Goal: Task Accomplishment & Management: Use online tool/utility

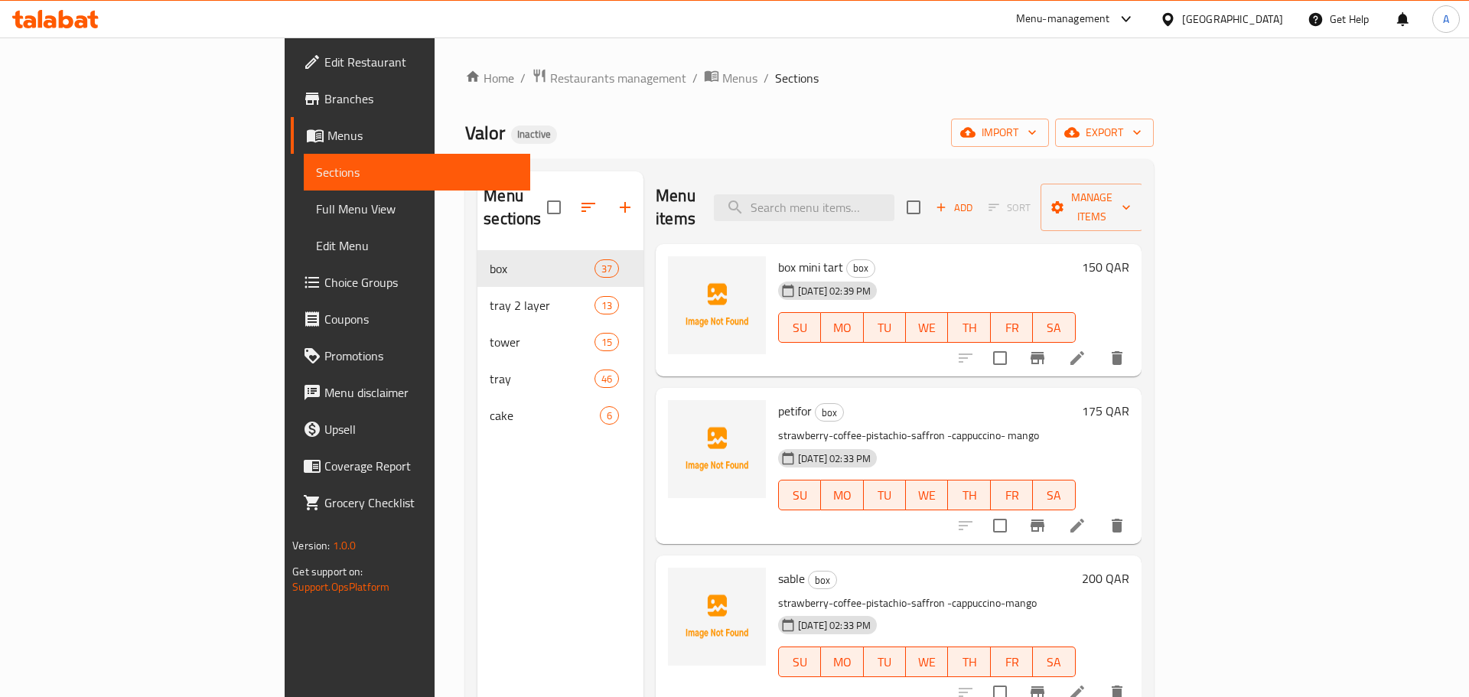
click at [890, 197] on input "search" at bounding box center [804, 207] width 181 height 27
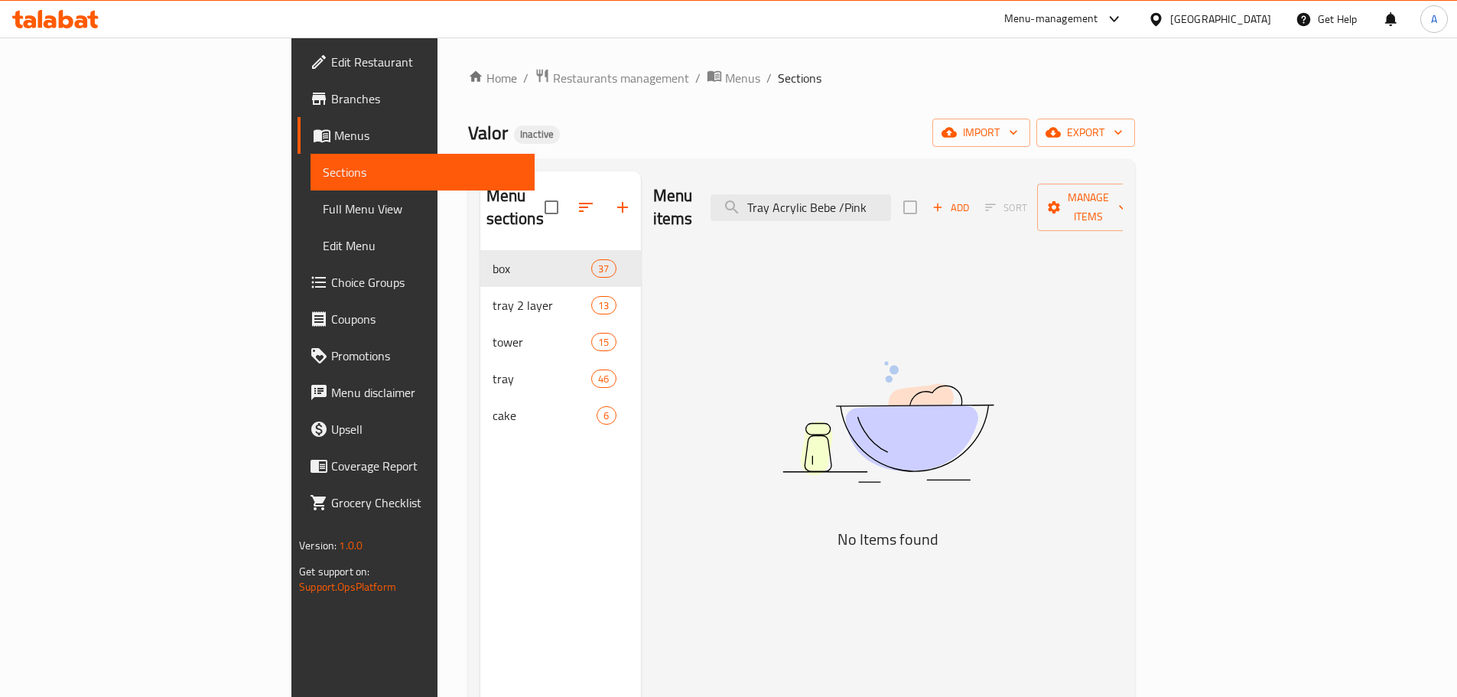
drag, startPoint x: 945, startPoint y: 196, endPoint x: 943, endPoint y: 221, distance: 25.3
click at [891, 197] on input "Tray Acrylic Bebe /Pink" at bounding box center [801, 207] width 181 height 27
drag, startPoint x: 916, startPoint y: 197, endPoint x: 936, endPoint y: 197, distance: 19.9
click at [891, 197] on input "Tray Acrylic BebePink" at bounding box center [801, 207] width 181 height 27
drag, startPoint x: 940, startPoint y: 197, endPoint x: 742, endPoint y: 197, distance: 198.1
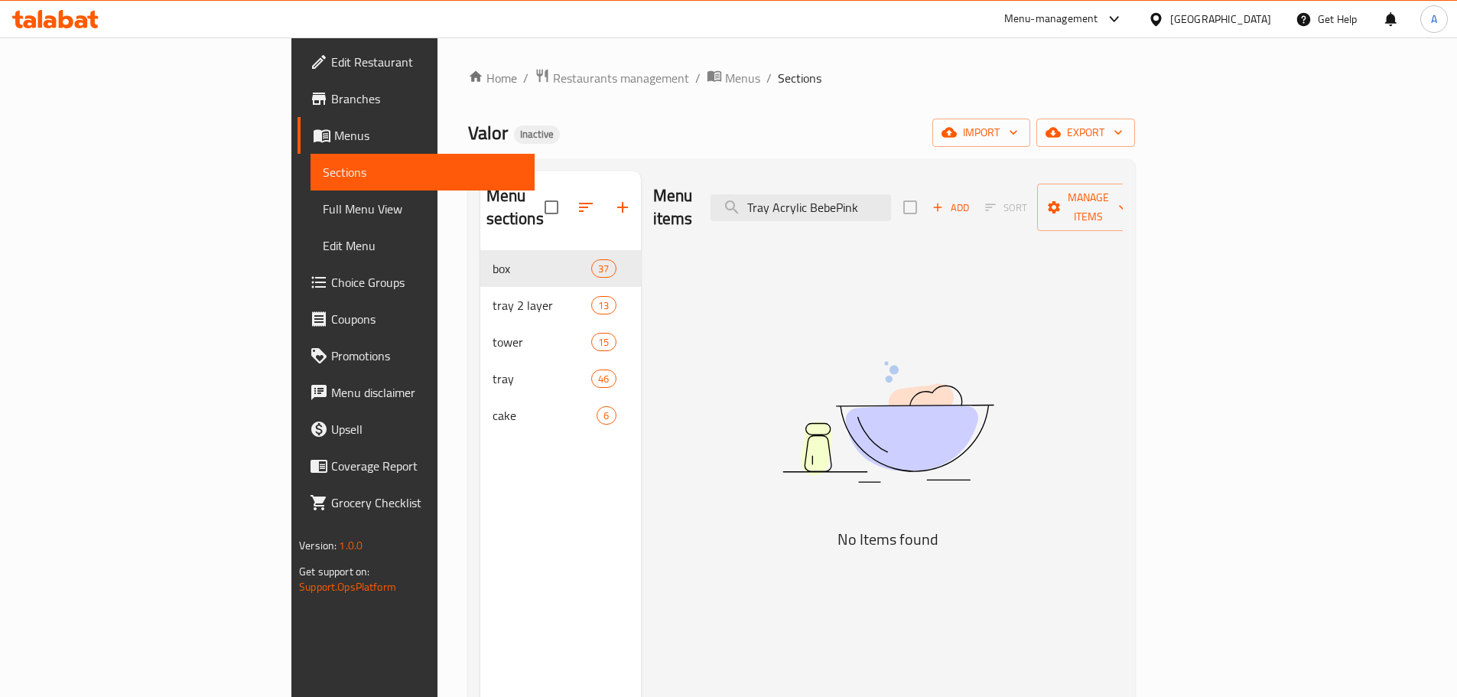
click at [742, 197] on div "Menu items Tray Acrylic BebePink Add Sort Manage items" at bounding box center [888, 207] width 470 height 73
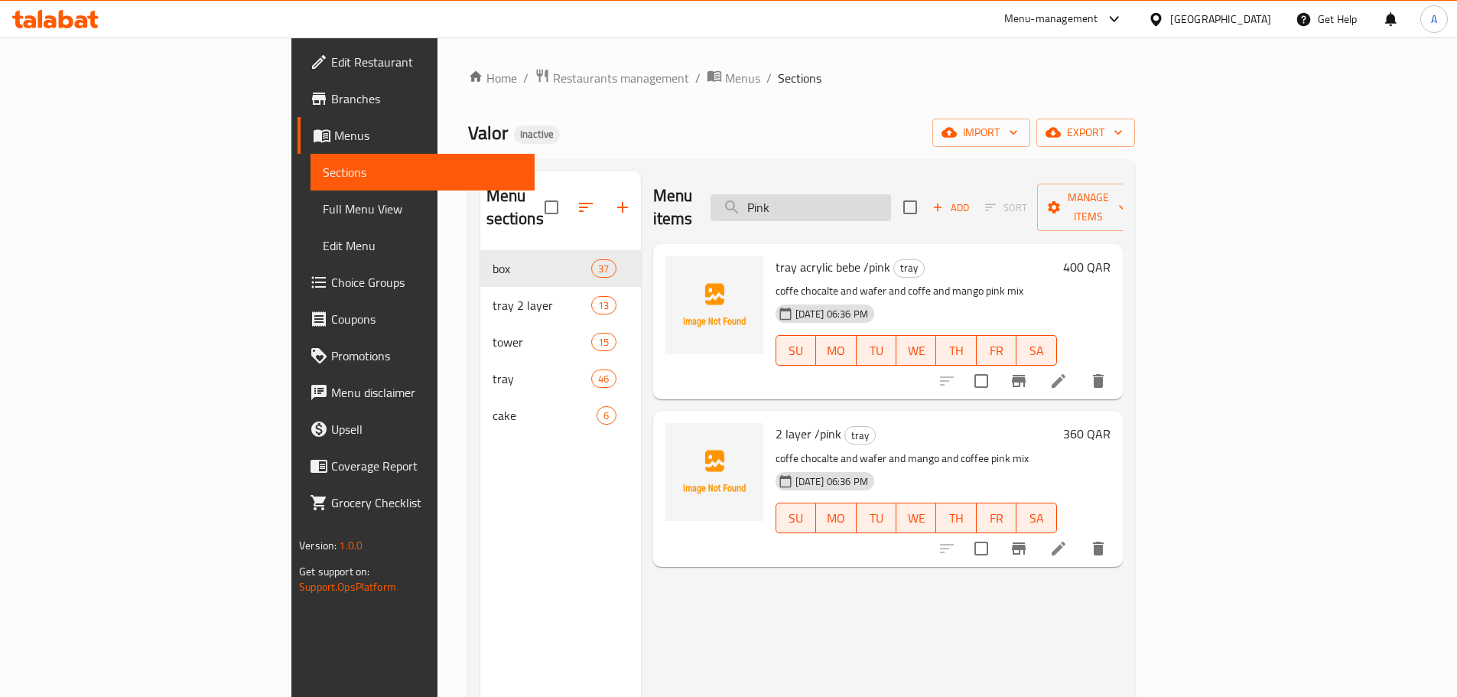
click at [891, 200] on input "Pink" at bounding box center [801, 207] width 181 height 27
paste input "Fatayer"
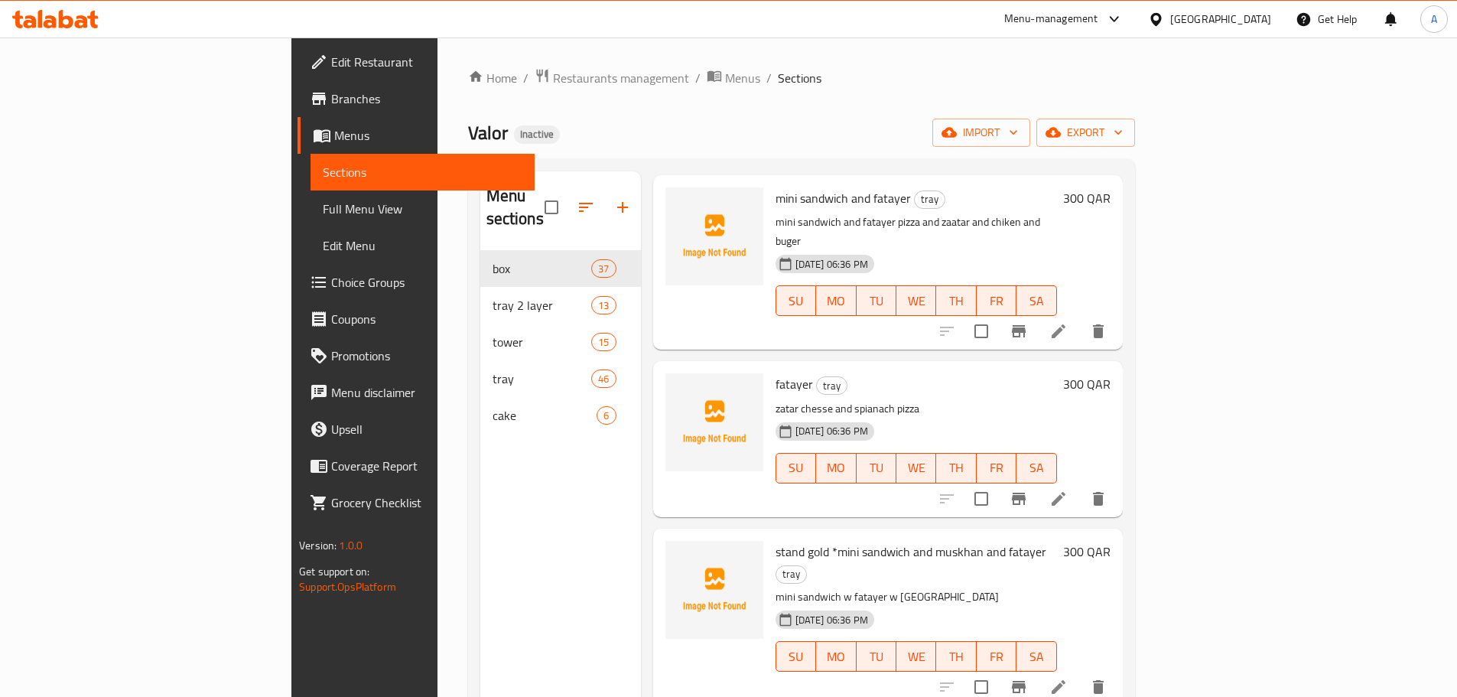
scroll to position [1071, 0]
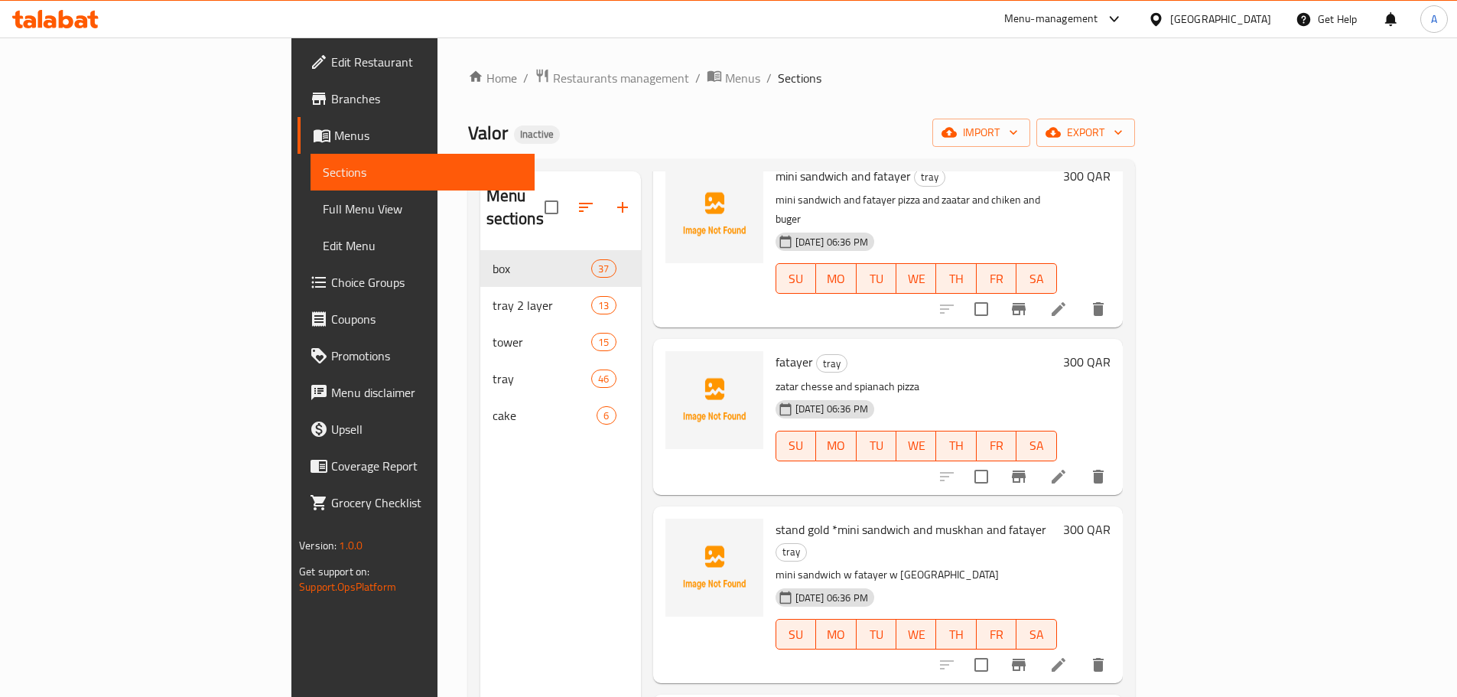
type input "Fatayer"
click at [821, 377] on p "zatar chesse and spianach pizza" at bounding box center [916, 386] width 281 height 19
copy div "zatar chesse and spianach pizza"
